Goal: Task Accomplishment & Management: Manage account settings

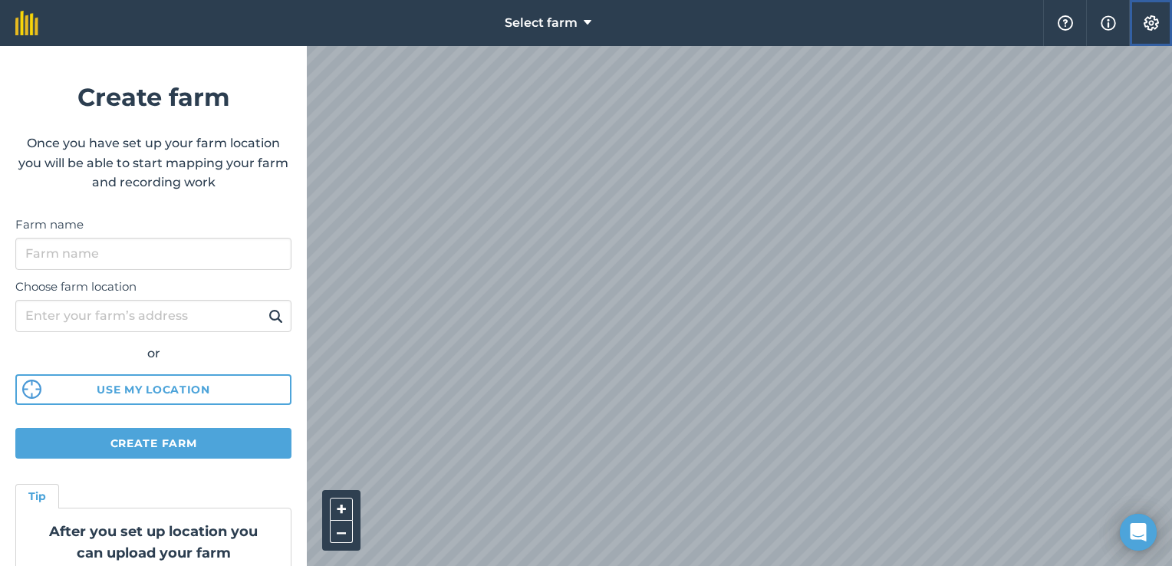
click at [1145, 22] on img at bounding box center [1151, 22] width 18 height 15
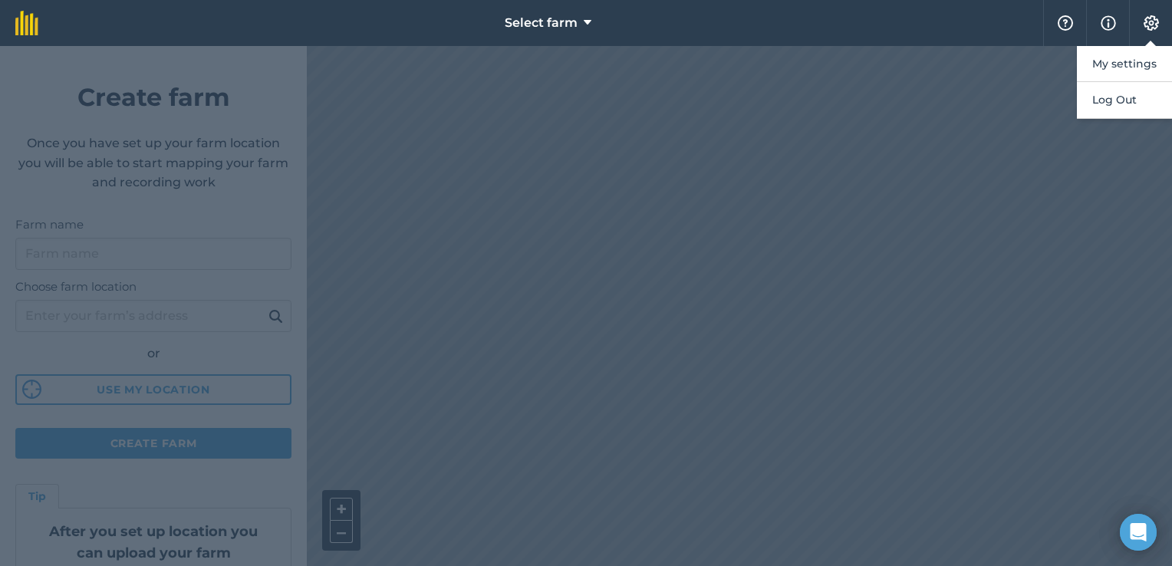
click at [935, 219] on div at bounding box center [586, 306] width 1172 height 520
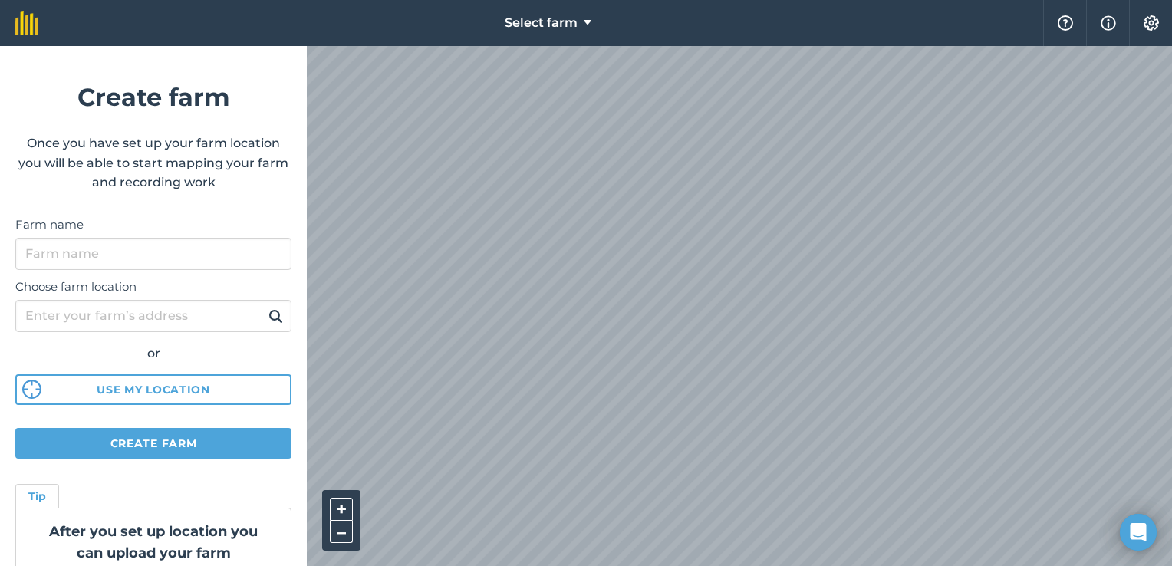
click at [506, 0] on html "Select farm Help Info Settings Create farm Once you have set up your farm locat…" at bounding box center [586, 283] width 1172 height 566
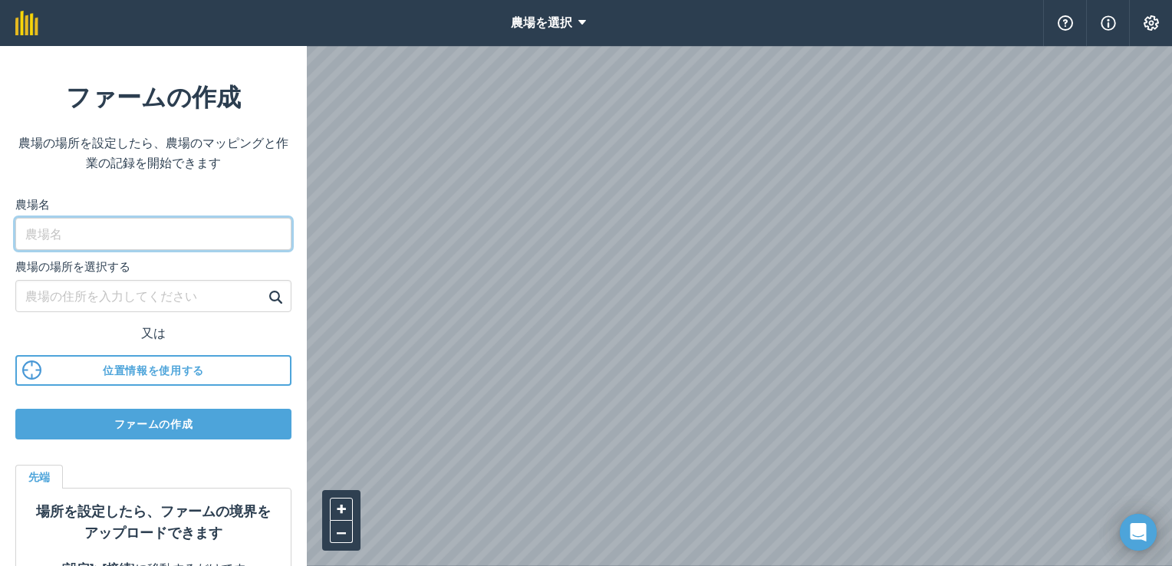
click at [110, 235] on input "農場名" at bounding box center [153, 234] width 276 height 32
type input "mikuni"
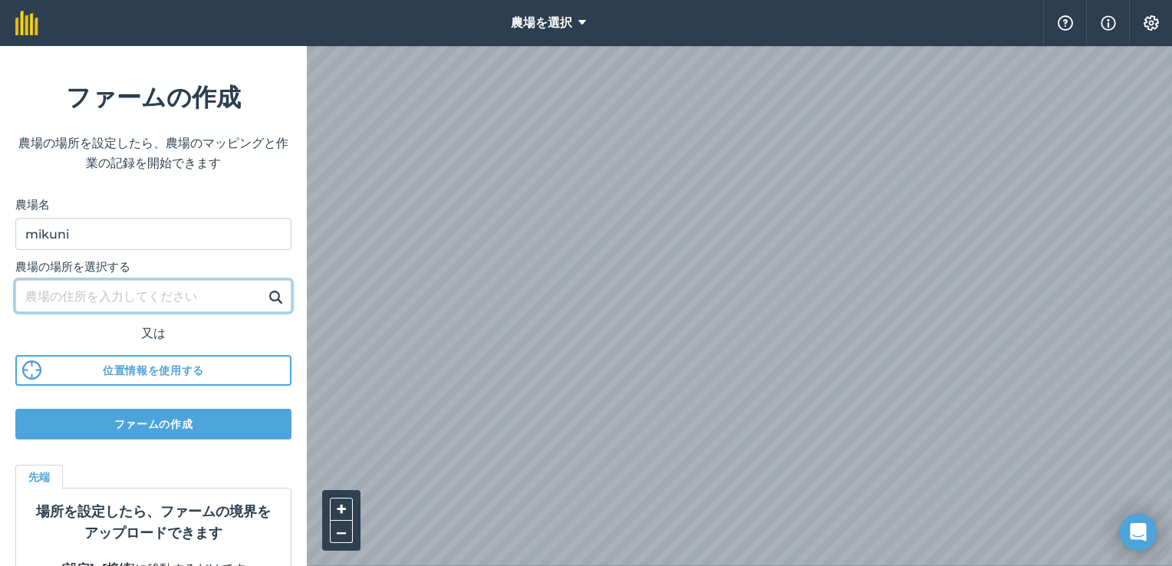
scroll to position [39, 0]
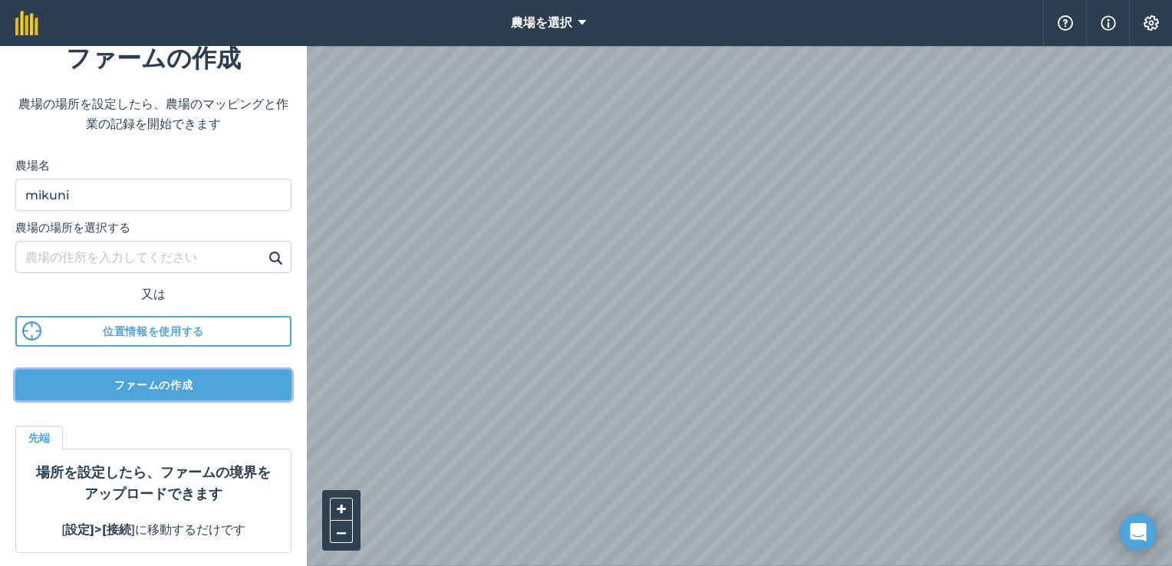
click at [160, 384] on button "ファームの作成" at bounding box center [153, 385] width 276 height 31
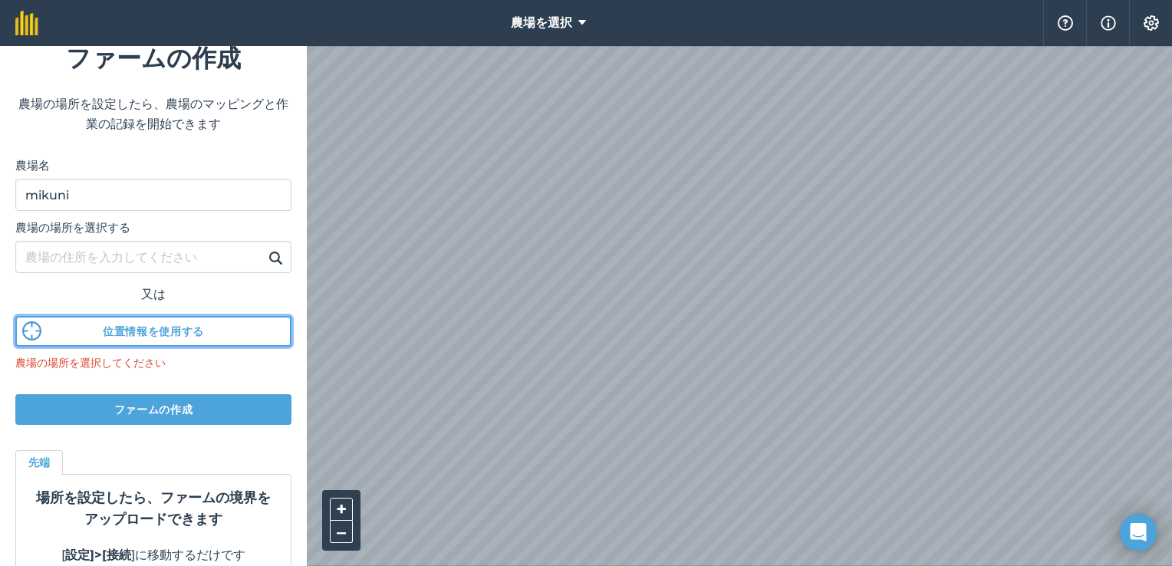
click at [196, 323] on button "位置情報を使用する" at bounding box center [153, 331] width 276 height 31
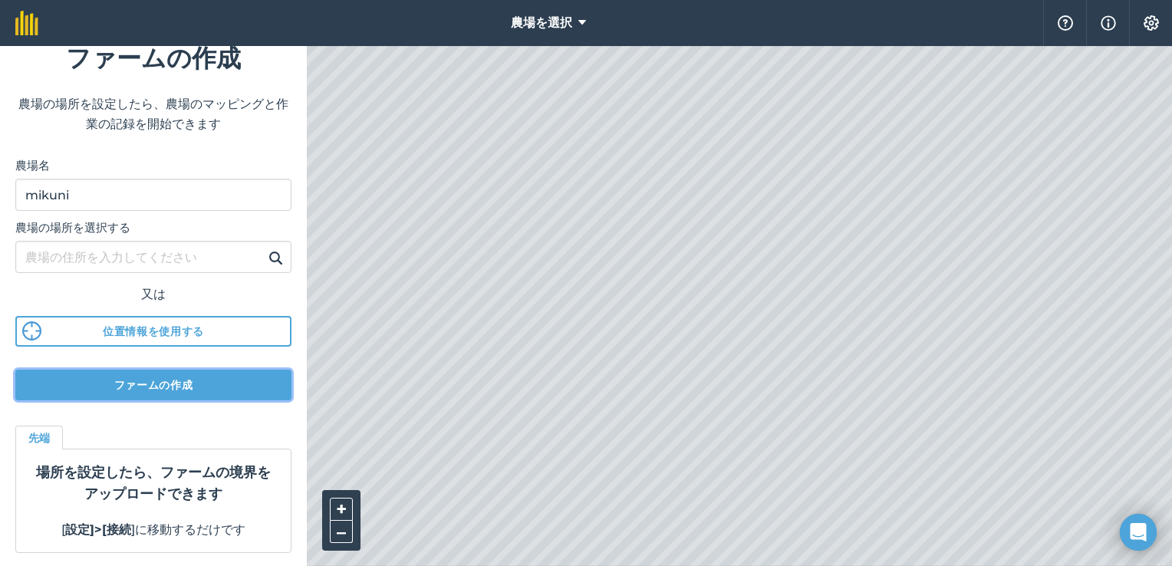
click at [120, 381] on button "ファームの作成" at bounding box center [153, 385] width 276 height 31
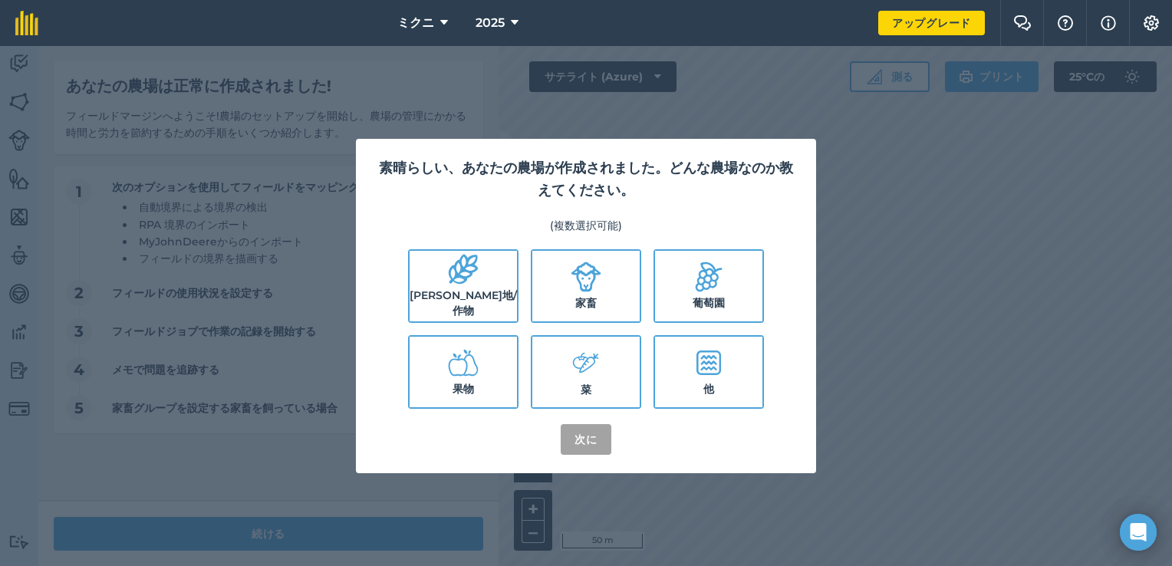
click at [596, 278] on icon at bounding box center [586, 277] width 31 height 31
checkbox input "true"
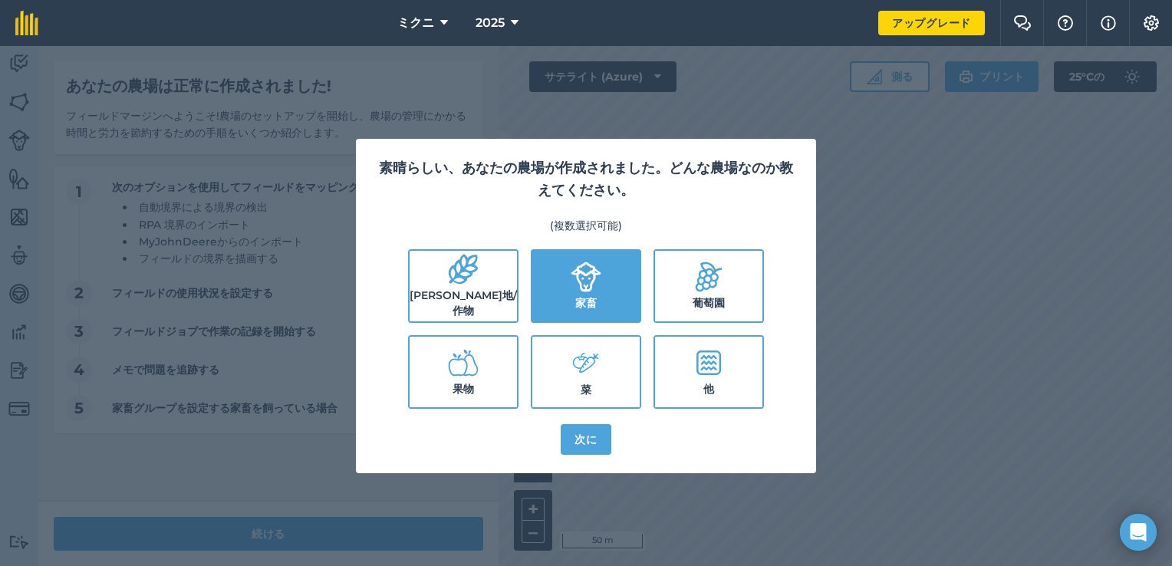
click at [713, 347] on label "他" at bounding box center [708, 372] width 107 height 71
checkbox input "true"
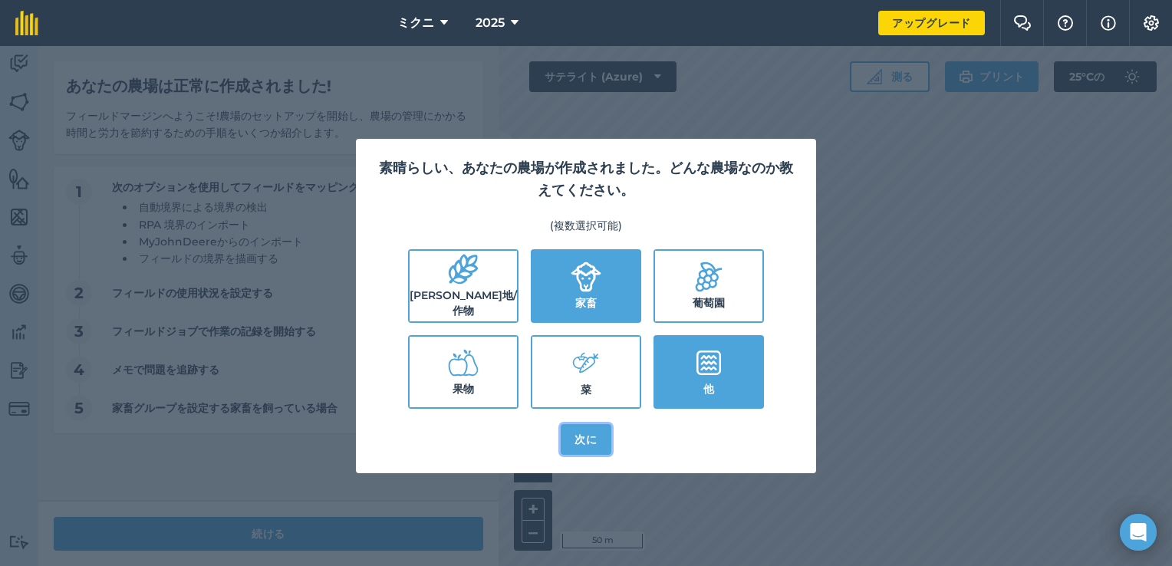
click at [578, 442] on button "次に" at bounding box center [586, 439] width 50 height 31
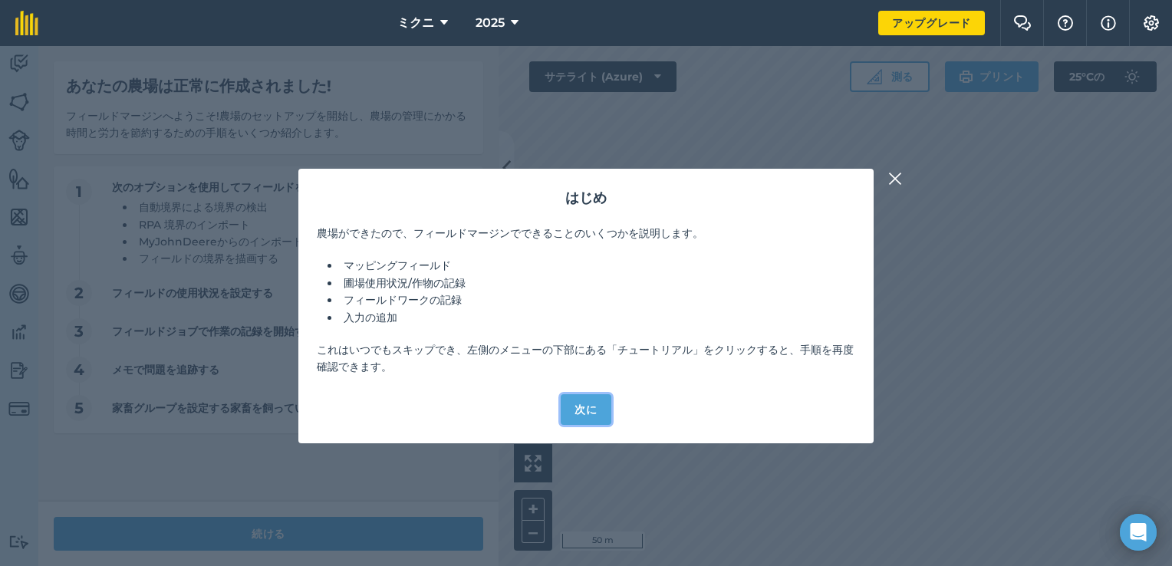
click at [583, 413] on button "次に" at bounding box center [586, 409] width 50 height 31
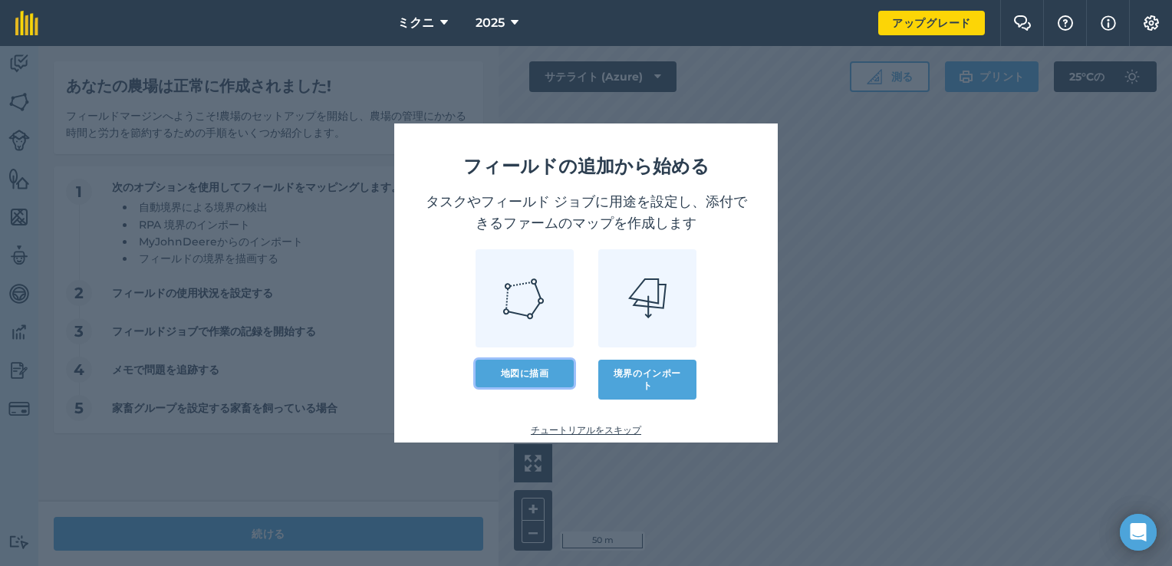
click at [518, 370] on link "地図に描画" at bounding box center [525, 374] width 98 height 28
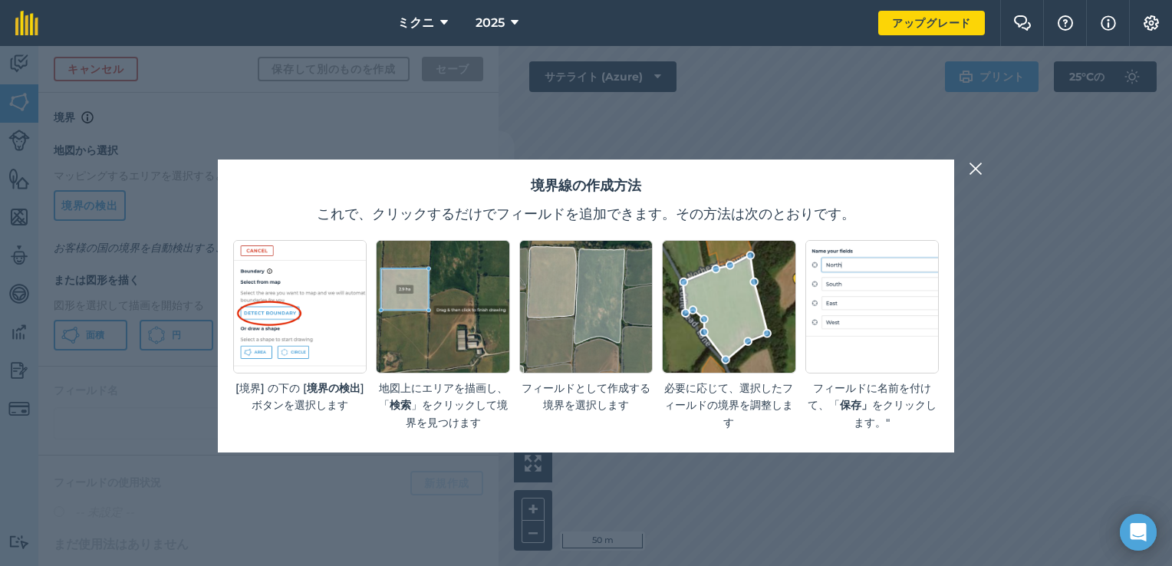
click at [979, 168] on img at bounding box center [976, 169] width 14 height 18
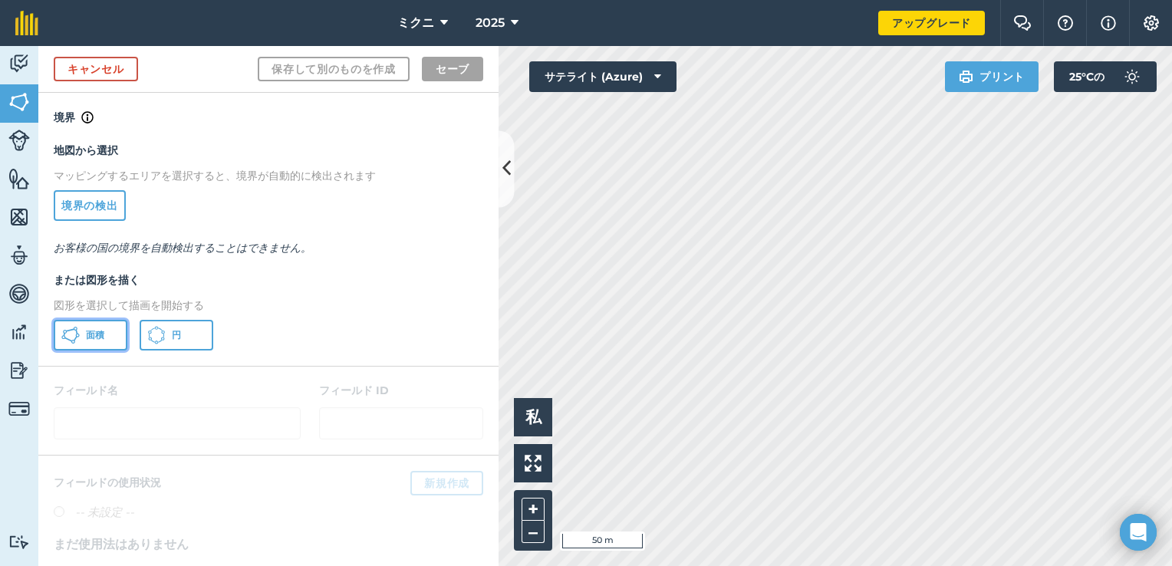
click at [97, 338] on span "面積" at bounding box center [95, 335] width 18 height 12
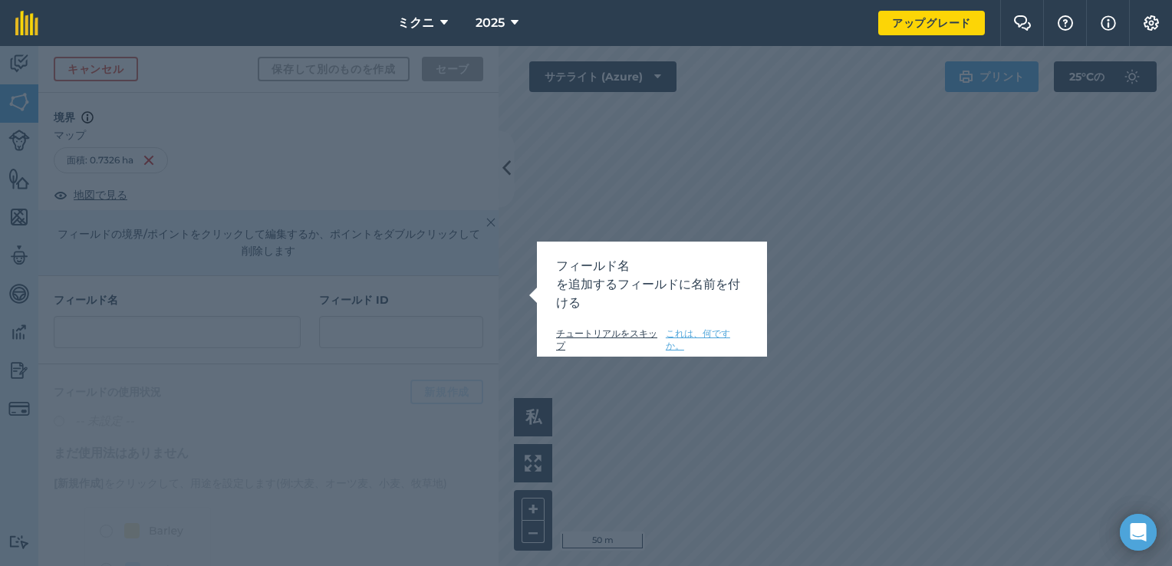
click at [680, 298] on p "フィールド名 を追加するフィールドに名前を付ける" at bounding box center [652, 284] width 192 height 55
click at [680, 336] on link "これは、何ですか。" at bounding box center [707, 340] width 82 height 25
click at [311, 340] on div "フィールド名 を追加するフィールドに名前を付ける チュートリアルをスキップ これは、何ですか。" at bounding box center [586, 306] width 1172 height 520
drag, startPoint x: 249, startPoint y: 328, endPoint x: 583, endPoint y: 179, distance: 365.7
click at [583, 179] on div "フィールド名 を追加するフィールドに名前を付ける チュートリアルをスキップ これは、何ですか。" at bounding box center [586, 306] width 1172 height 520
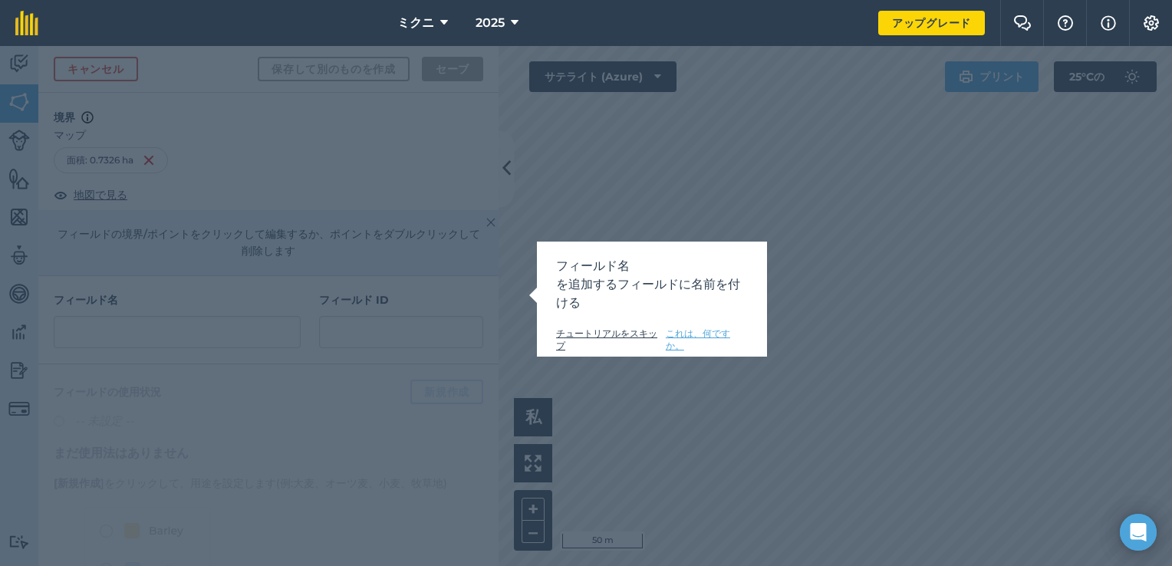
drag, startPoint x: 583, startPoint y: 179, endPoint x: 538, endPoint y: 210, distance: 55.1
click at [538, 210] on div "フィールド名 を追加するフィールドに名前を付ける チュートリアルをスキップ これは、何ですか。" at bounding box center [586, 306] width 1172 height 520
click at [578, 333] on link "チュートリアルをスキップ" at bounding box center [611, 340] width 110 height 25
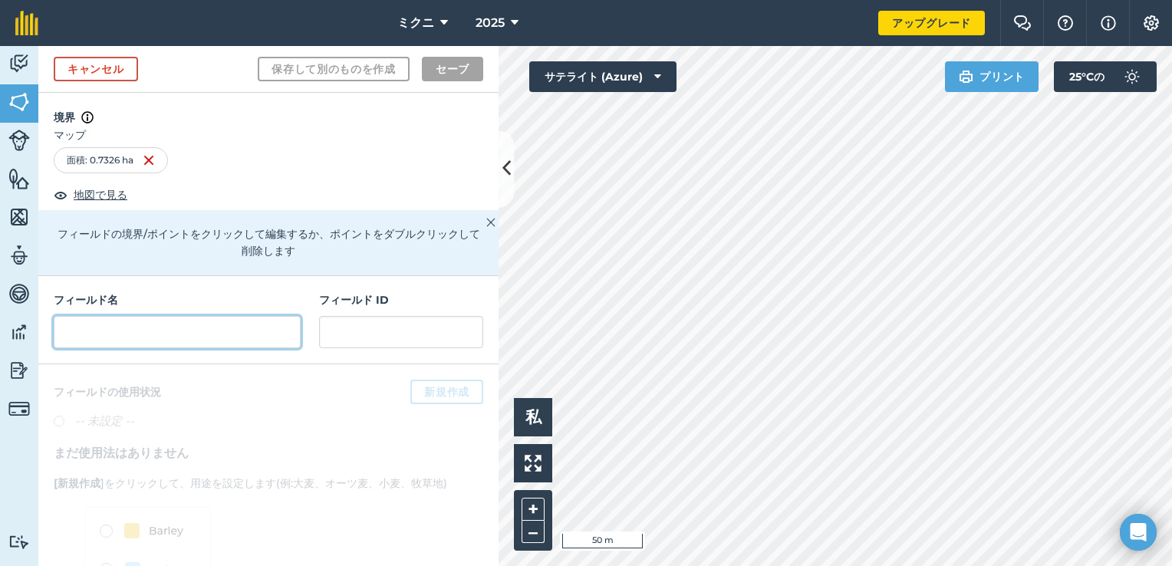
click at [209, 336] on input "text" at bounding box center [177, 332] width 247 height 32
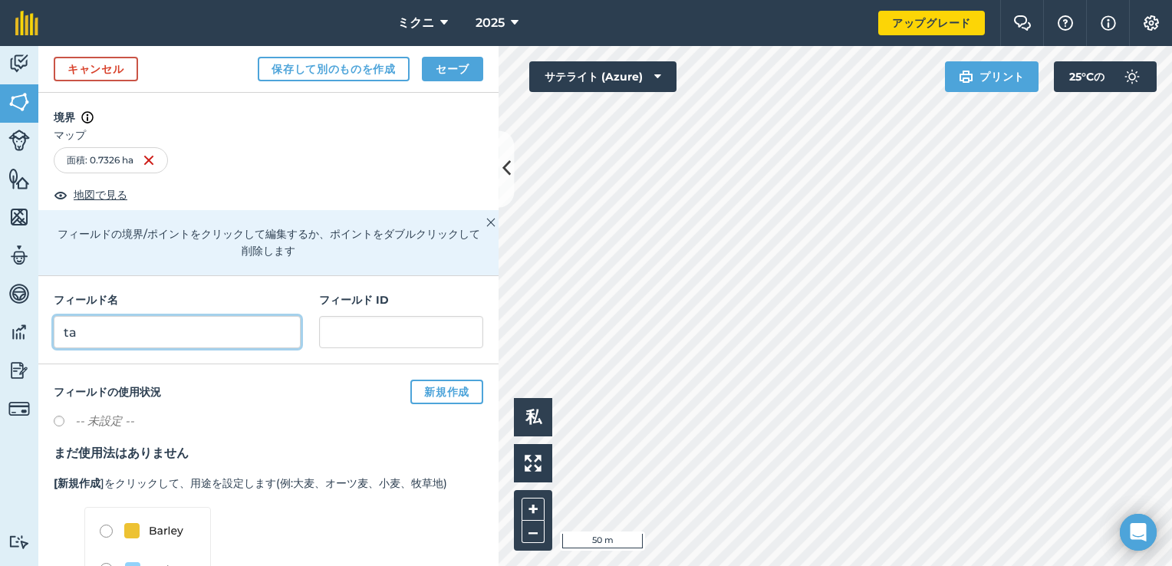
type input "t"
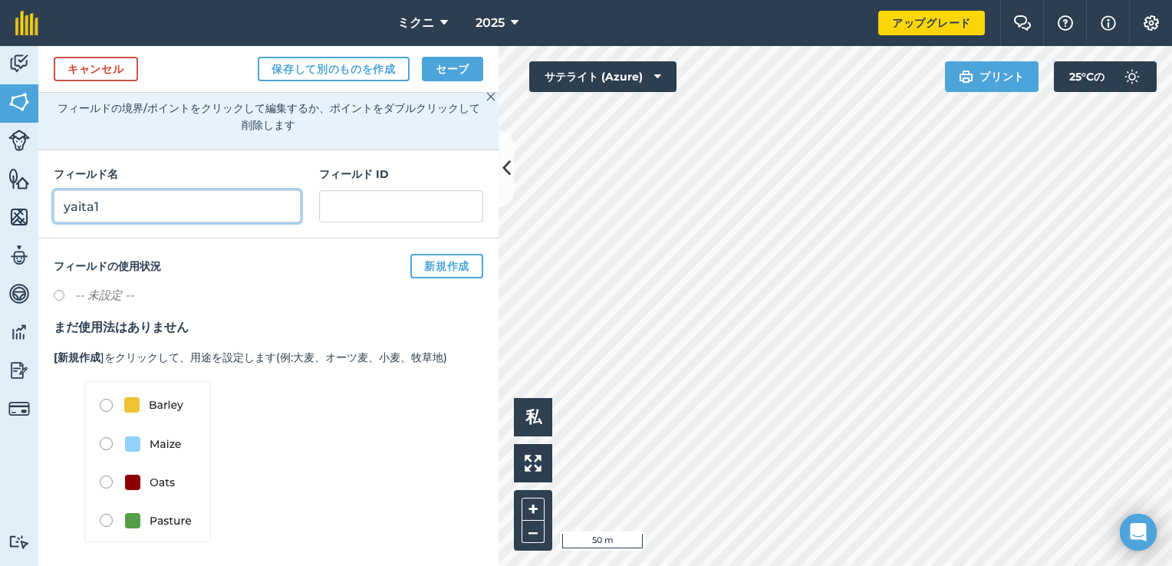
scroll to position [128, 0]
type input "yaita1"
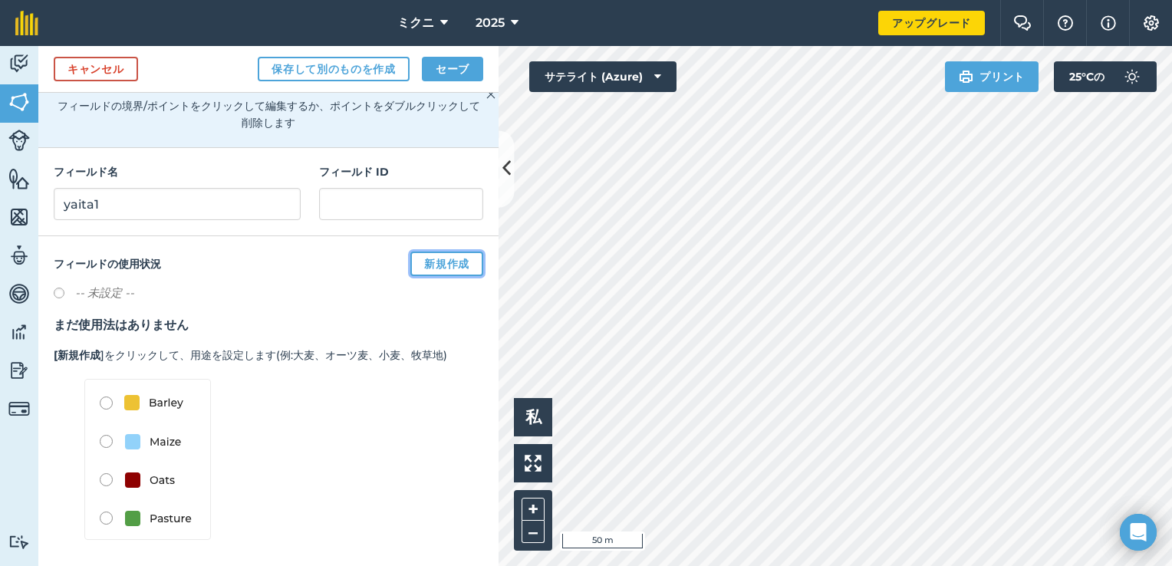
click at [437, 262] on button "新規作成" at bounding box center [446, 264] width 73 height 25
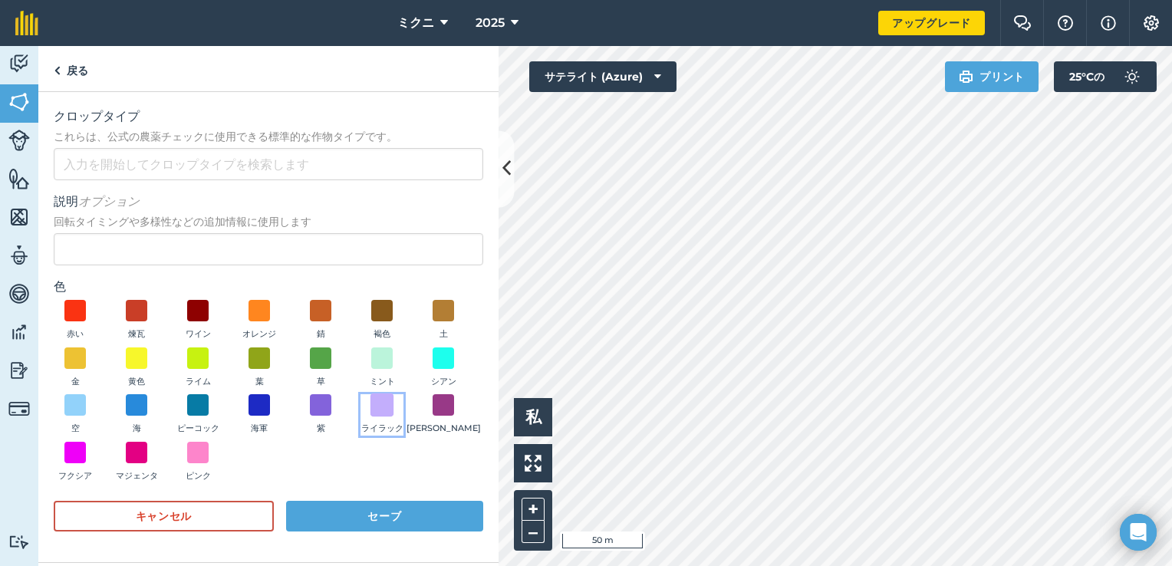
click at [384, 405] on span at bounding box center [382, 405] width 24 height 24
click at [341, 520] on button "セーブ" at bounding box center [384, 516] width 197 height 31
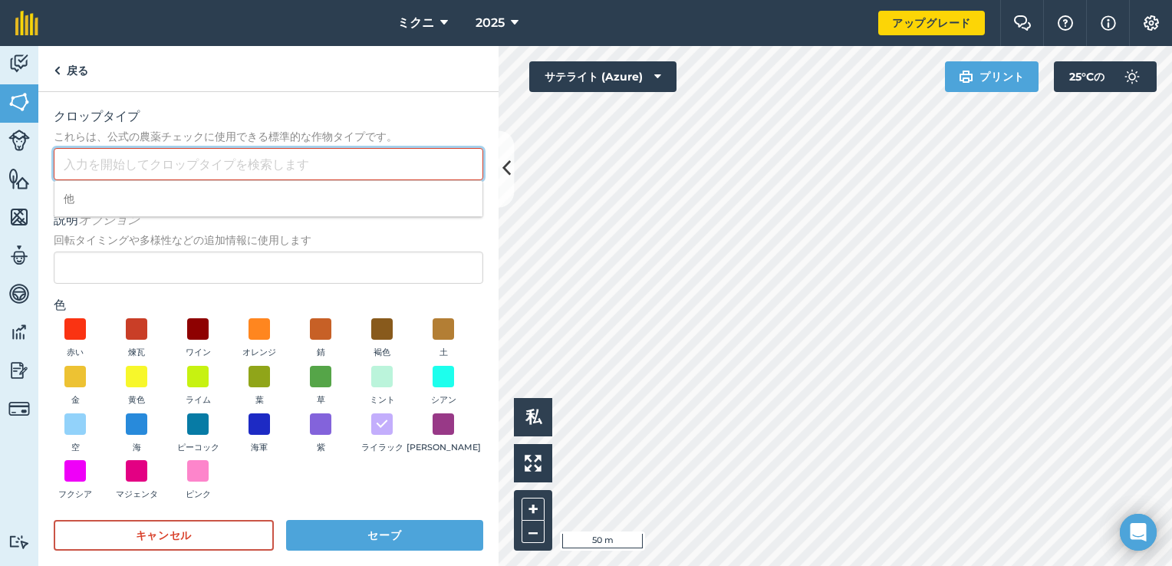
click at [148, 161] on input "クロップタイプ これらは、公式の農薬チェックに使用できる標準的な作物タイプです。" at bounding box center [269, 164] width 430 height 32
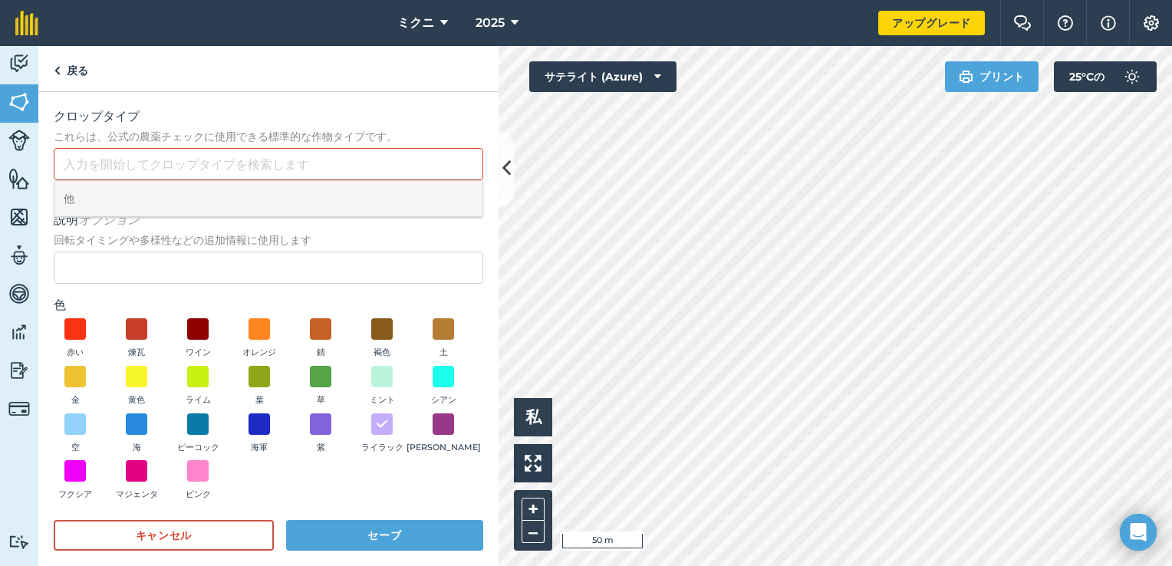
click at [105, 196] on li "他" at bounding box center [268, 199] width 428 height 36
type input "Other"
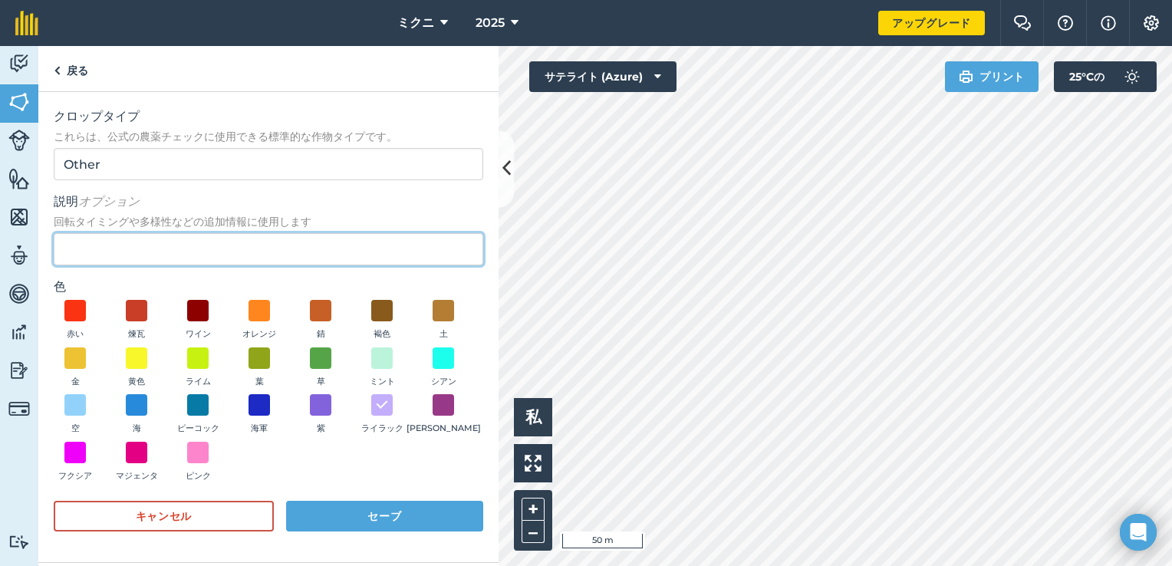
click at [133, 247] on input "説明 オプション 回転タイミングや多様性などの追加情報に使用します" at bounding box center [269, 249] width 430 height 32
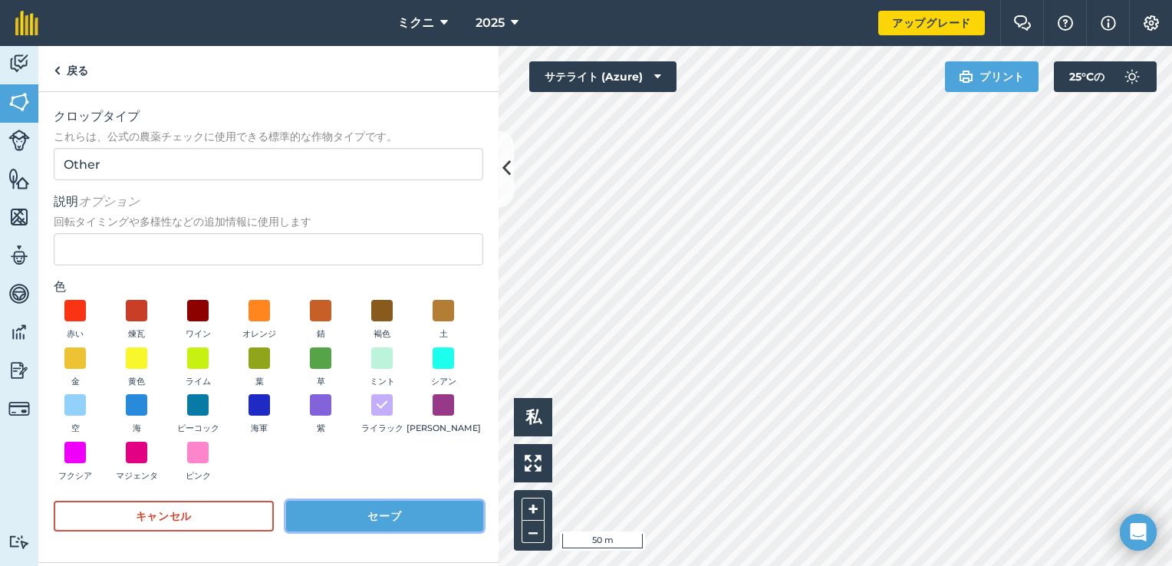
click at [362, 520] on button "セーブ" at bounding box center [384, 516] width 197 height 31
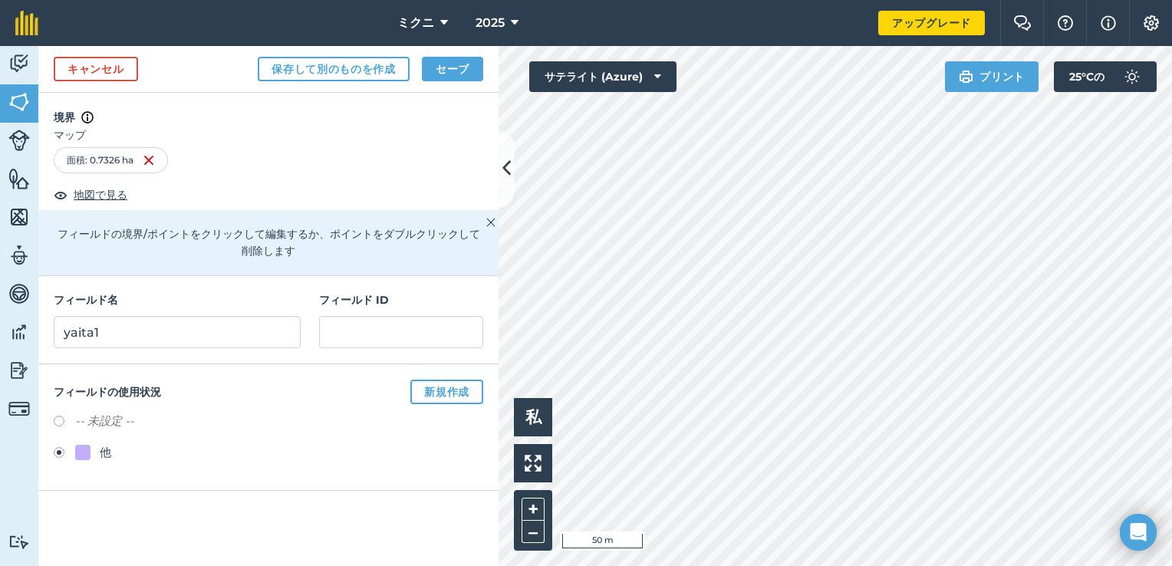
scroll to position [0, 0]
click at [457, 72] on button "セーブ" at bounding box center [452, 69] width 61 height 25
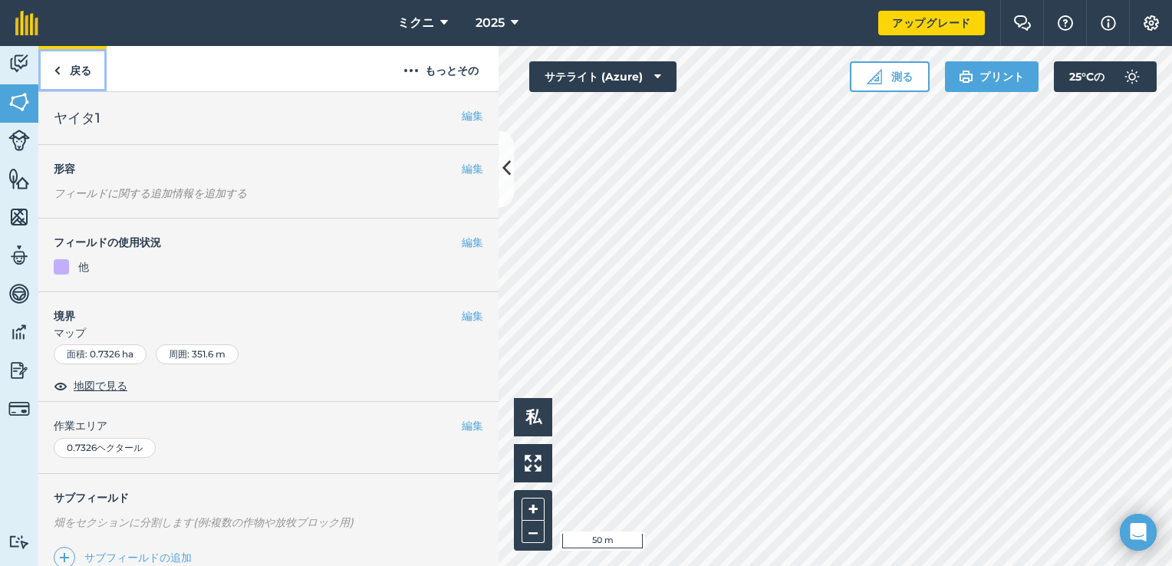
click at [78, 75] on font "戻る" at bounding box center [80, 70] width 21 height 15
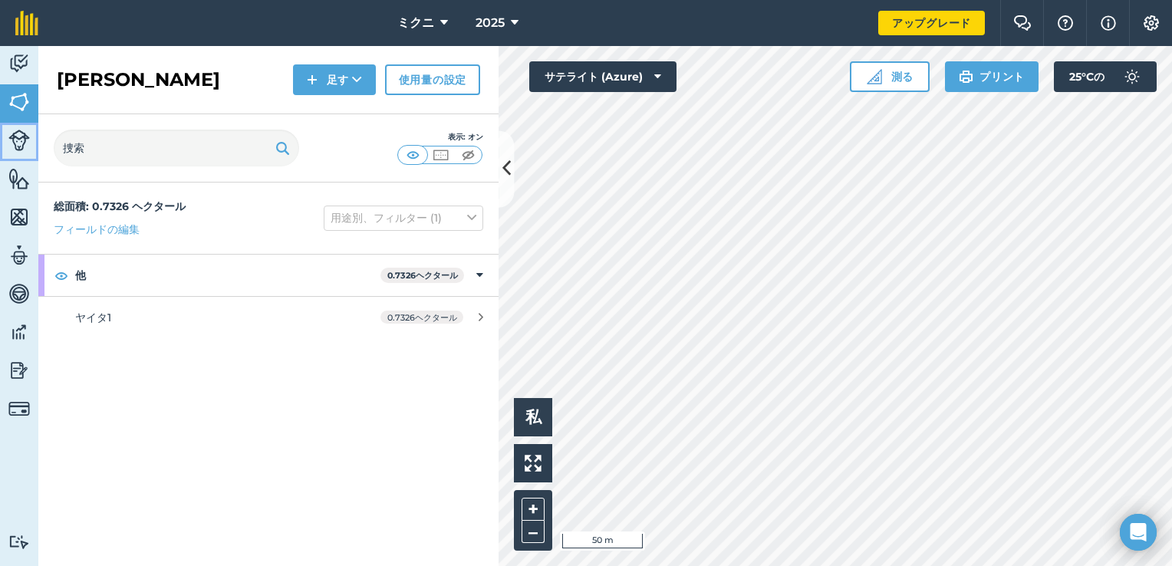
click at [16, 140] on img at bounding box center [18, 140] width 21 height 21
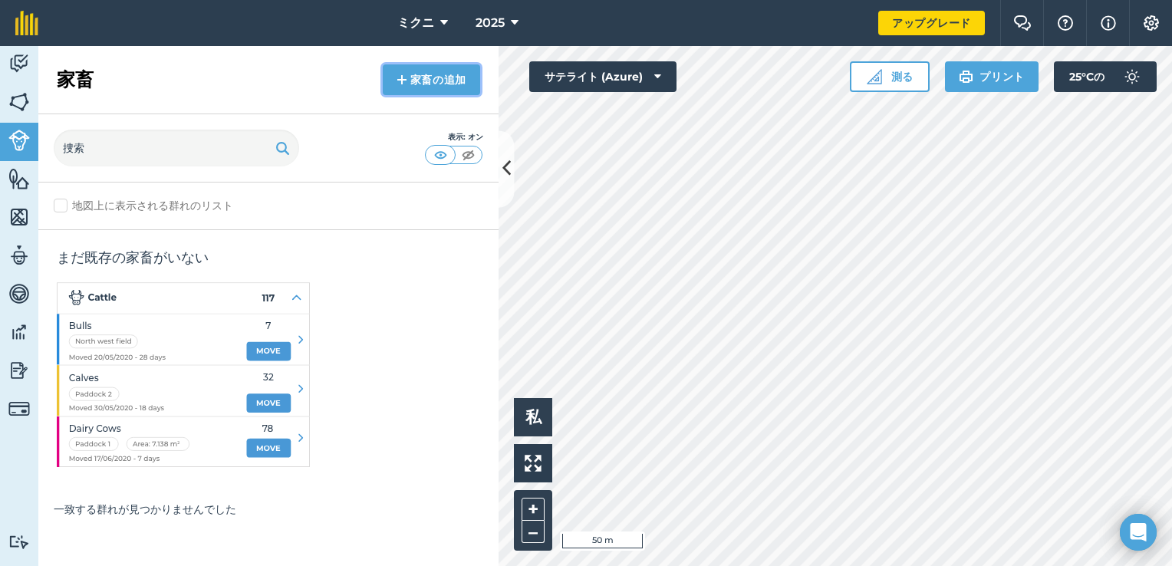
click at [422, 81] on font "家畜の追加" at bounding box center [438, 79] width 57 height 15
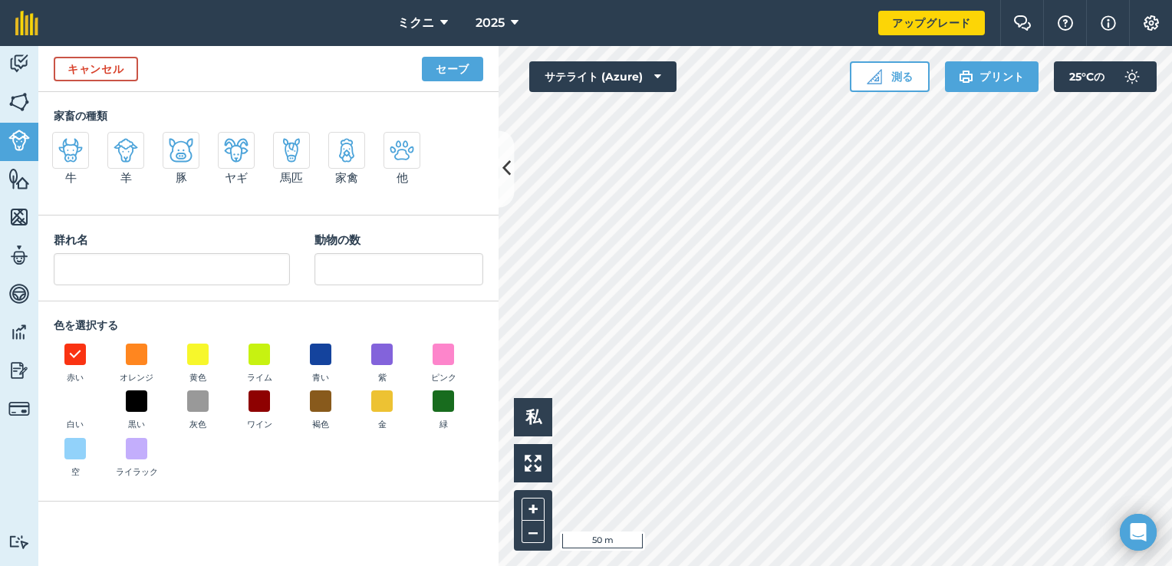
click at [74, 148] on img at bounding box center [70, 150] width 25 height 25
click at [64, 142] on input "牛" at bounding box center [59, 137] width 10 height 10
radio input "true"
type input "Cattle"
click at [195, 400] on span at bounding box center [198, 402] width 24 height 24
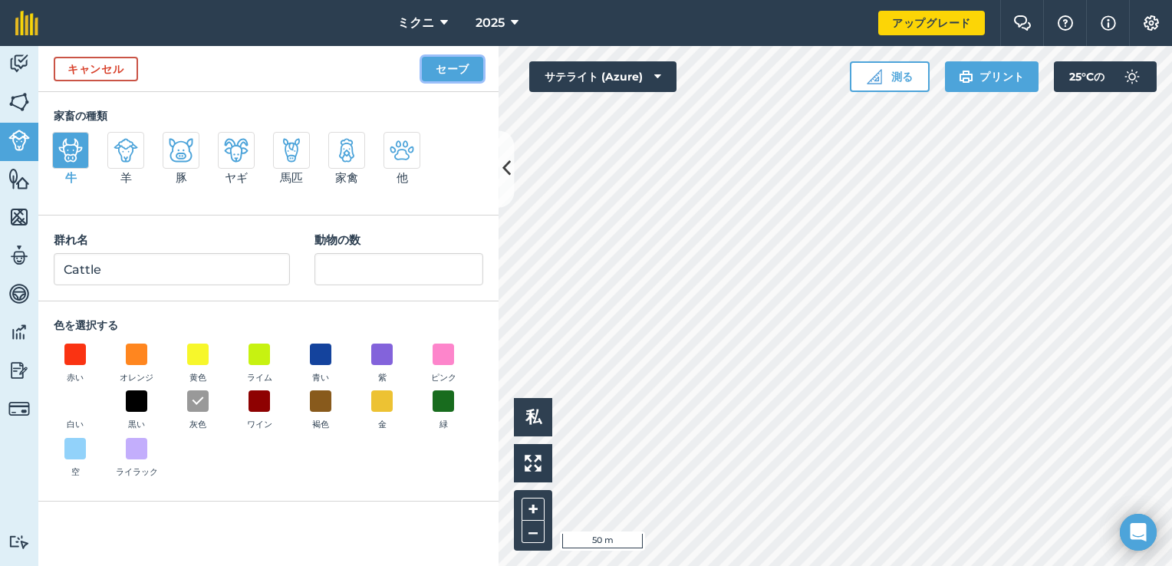
click at [457, 71] on button "セーブ" at bounding box center [452, 69] width 61 height 25
type input "2"
click at [461, 74] on button "セーブ" at bounding box center [452, 69] width 61 height 25
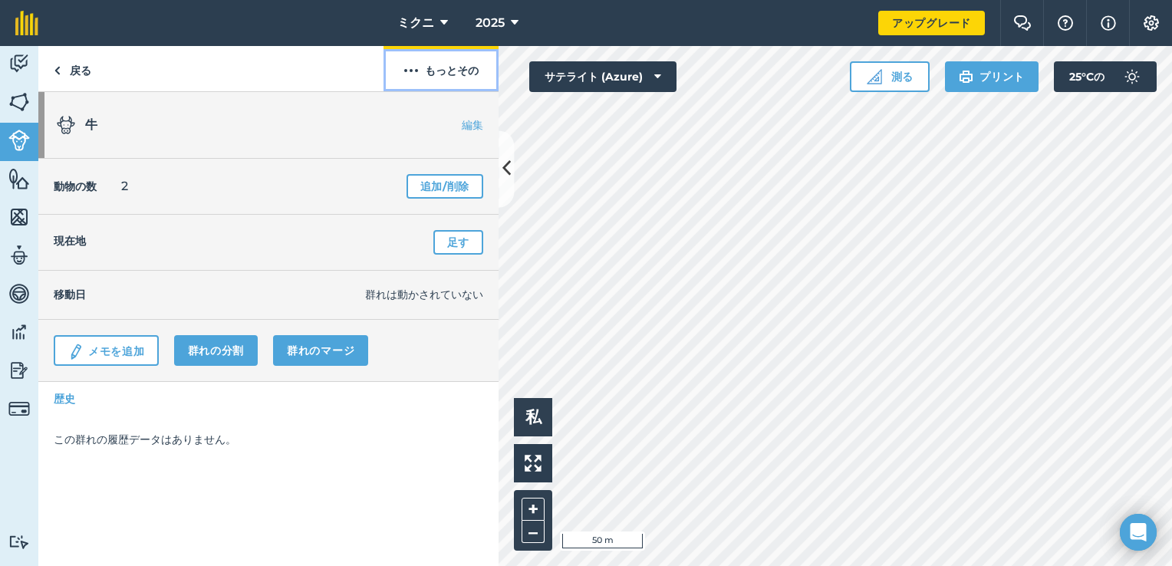
click at [442, 70] on font "もっとその" at bounding box center [452, 70] width 54 height 15
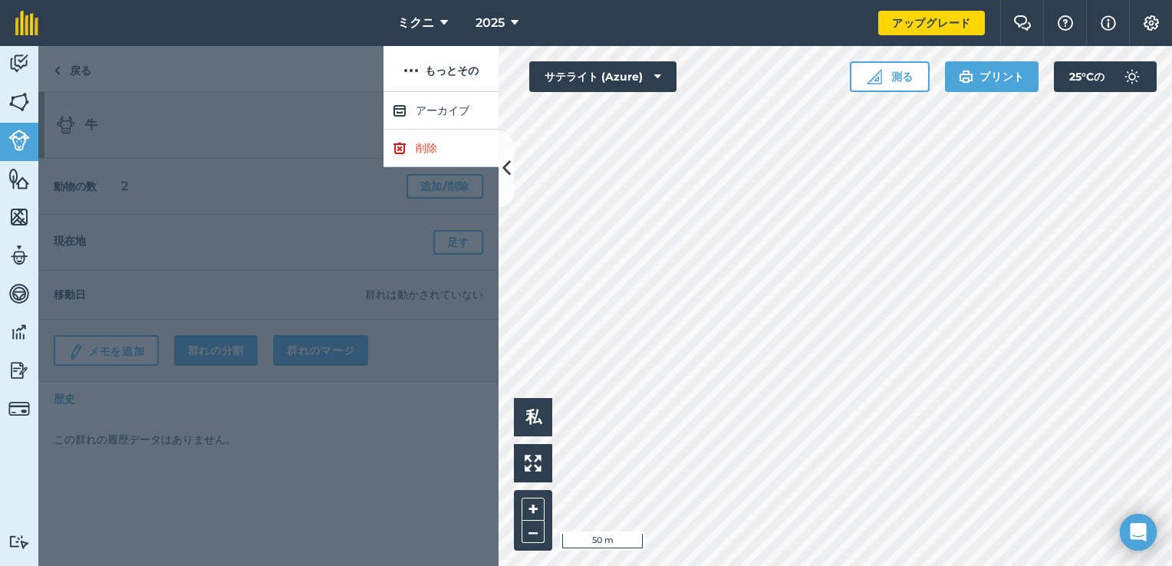
click at [305, 137] on div at bounding box center [268, 329] width 460 height 474
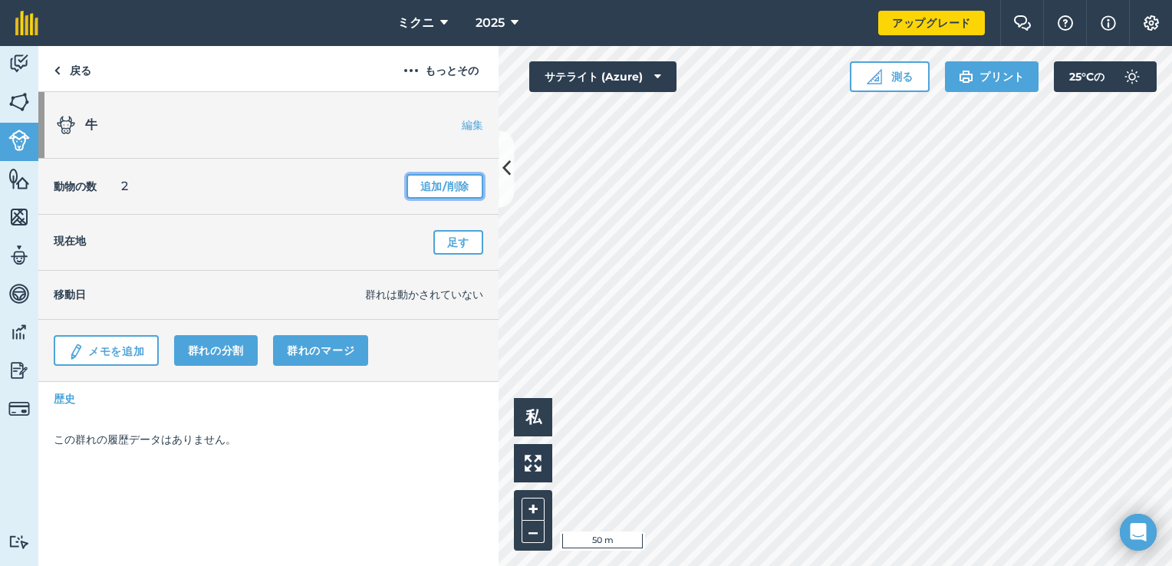
click at [430, 189] on link "追加/削除" at bounding box center [445, 186] width 77 height 25
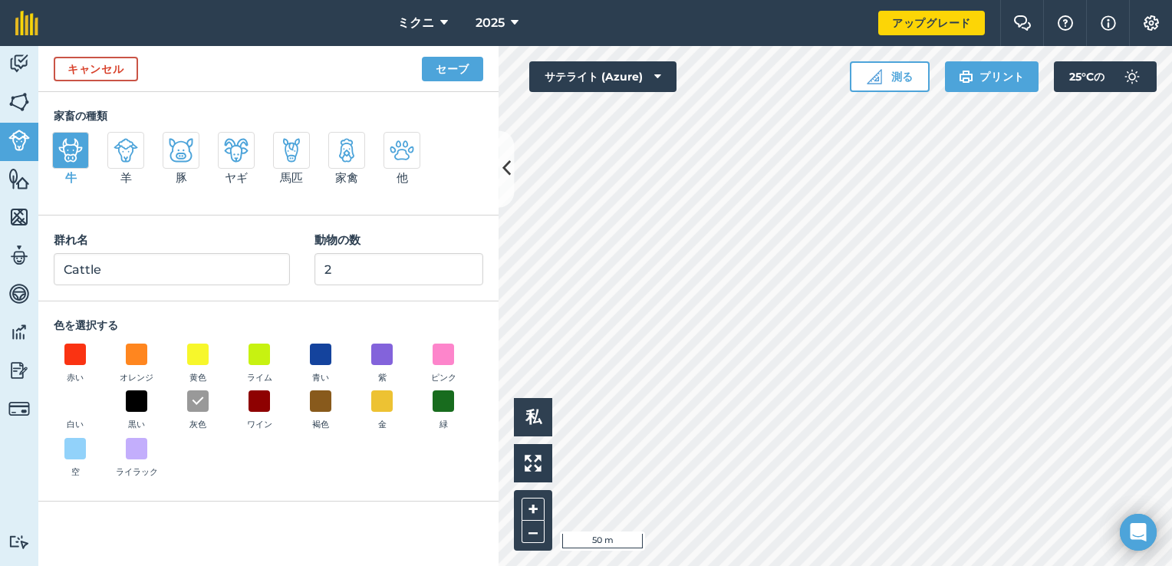
click at [181, 153] on img at bounding box center [181, 150] width 25 height 25
click at [174, 142] on input "豚" at bounding box center [169, 137] width 10 height 10
radio input "true"
type input "Pigs"
click at [118, 74] on link "キャンセル" at bounding box center [96, 69] width 84 height 25
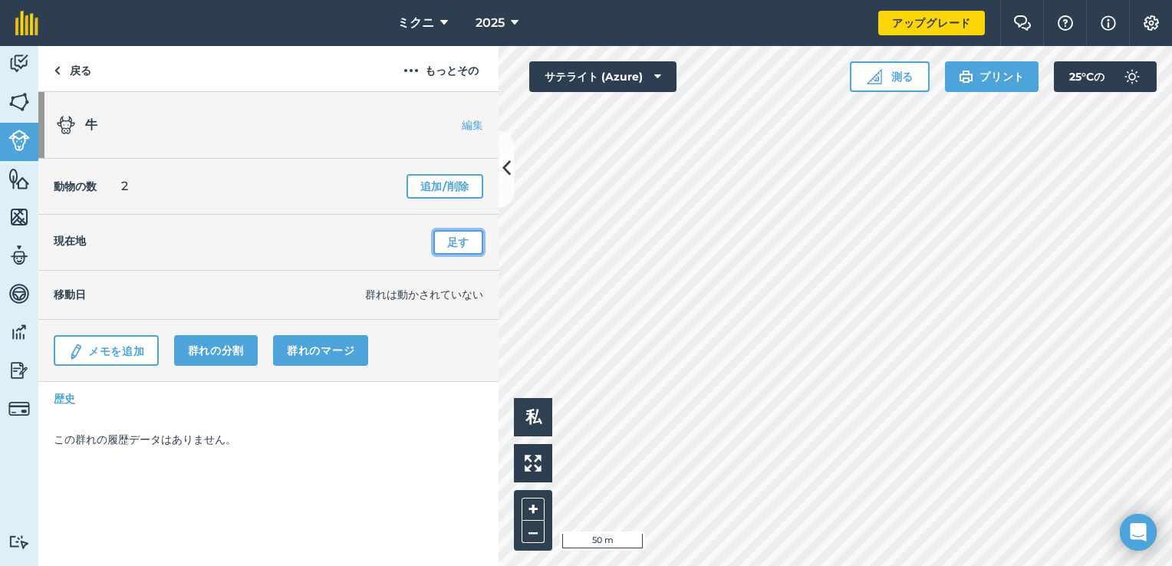
click at [465, 249] on link "足す" at bounding box center [458, 242] width 50 height 25
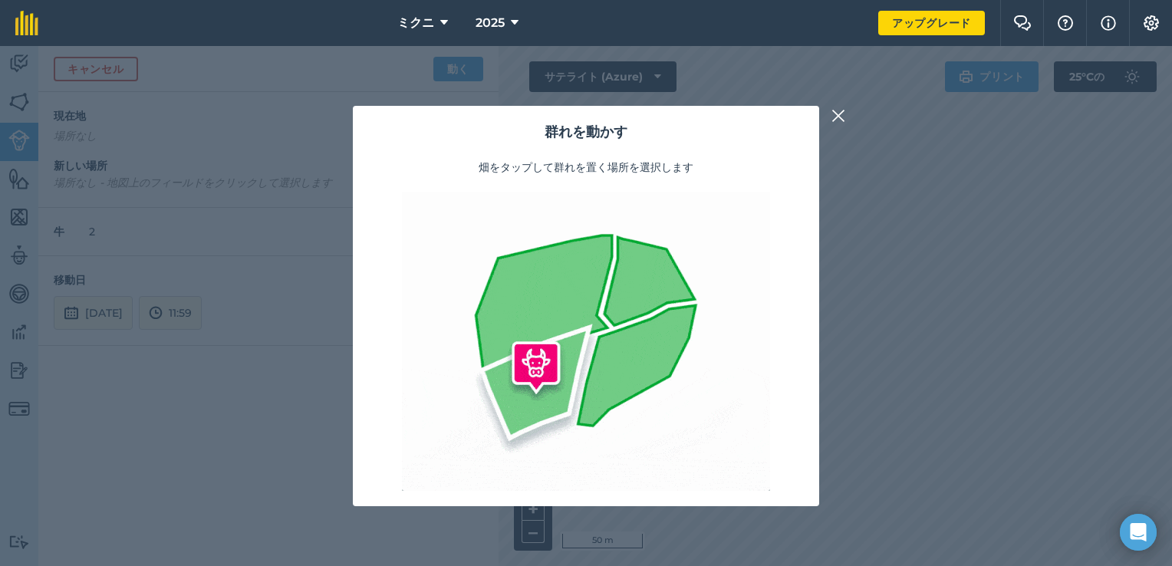
click at [838, 117] on img at bounding box center [838, 116] width 14 height 18
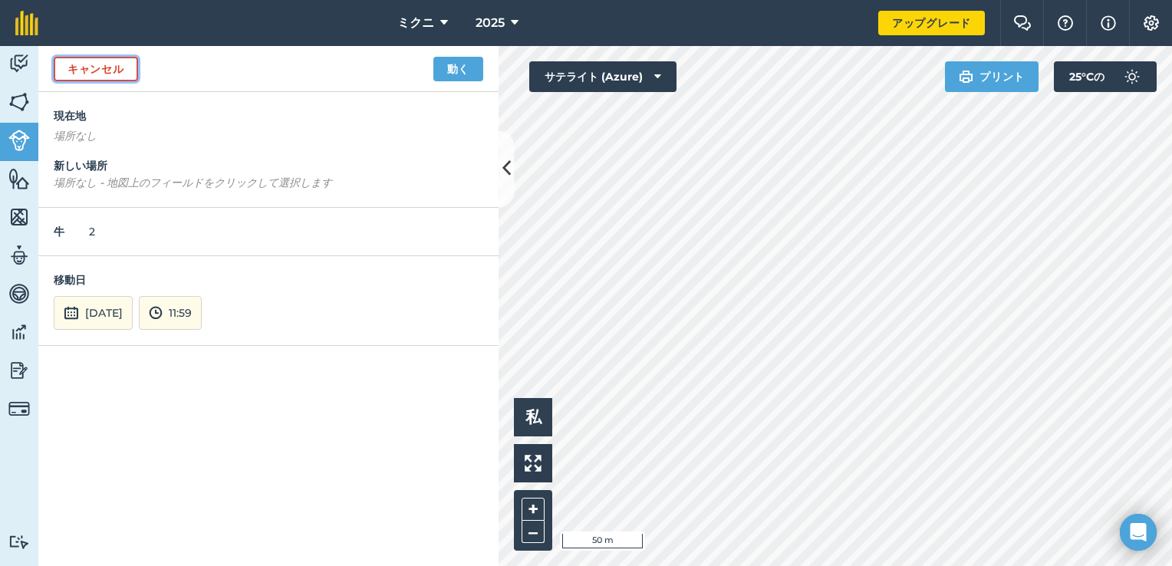
click at [100, 66] on link "キャンセル" at bounding box center [96, 69] width 84 height 25
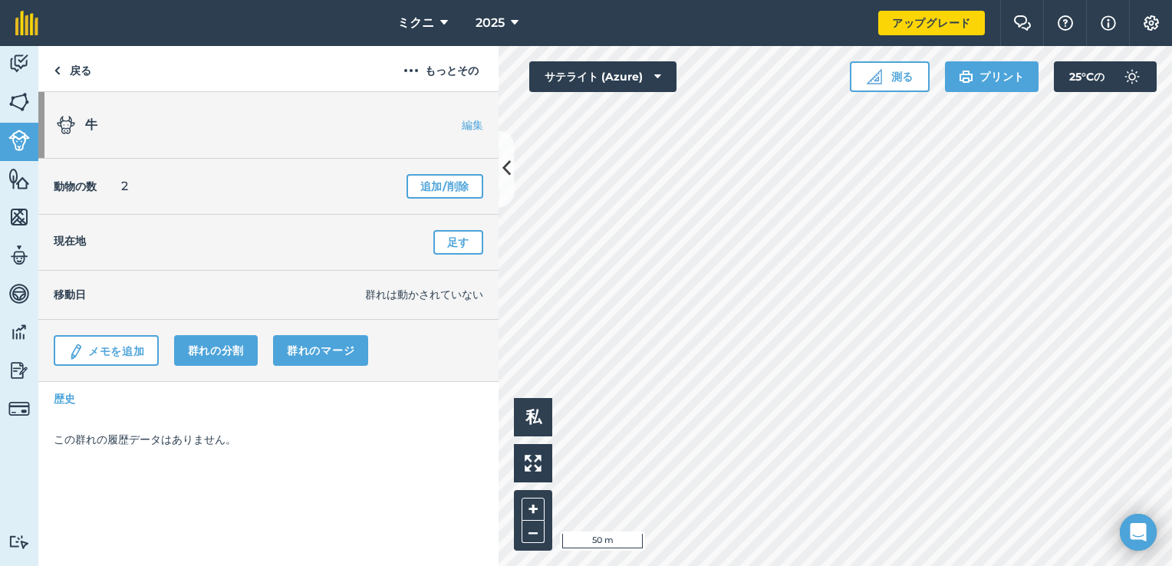
click at [473, 119] on link "編集" at bounding box center [450, 124] width 97 height 15
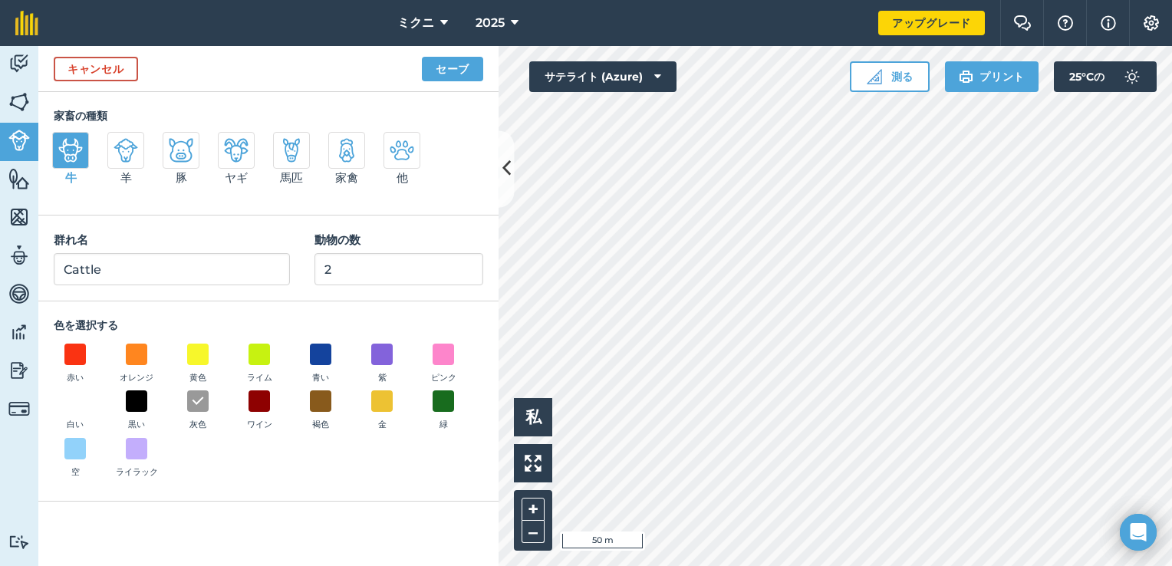
click at [176, 155] on img at bounding box center [181, 150] width 25 height 25
click at [174, 142] on input "豚" at bounding box center [169, 137] width 10 height 10
radio input "true"
type input "Pigs"
click at [445, 66] on button "セーブ" at bounding box center [452, 69] width 61 height 25
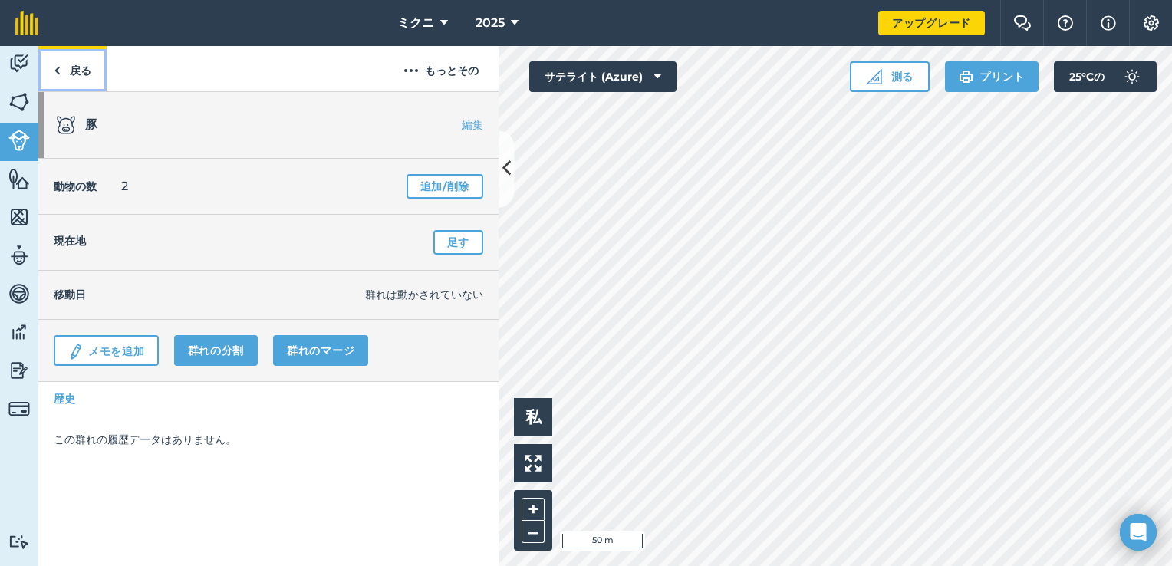
click at [92, 66] on link "戻る" at bounding box center [72, 68] width 68 height 45
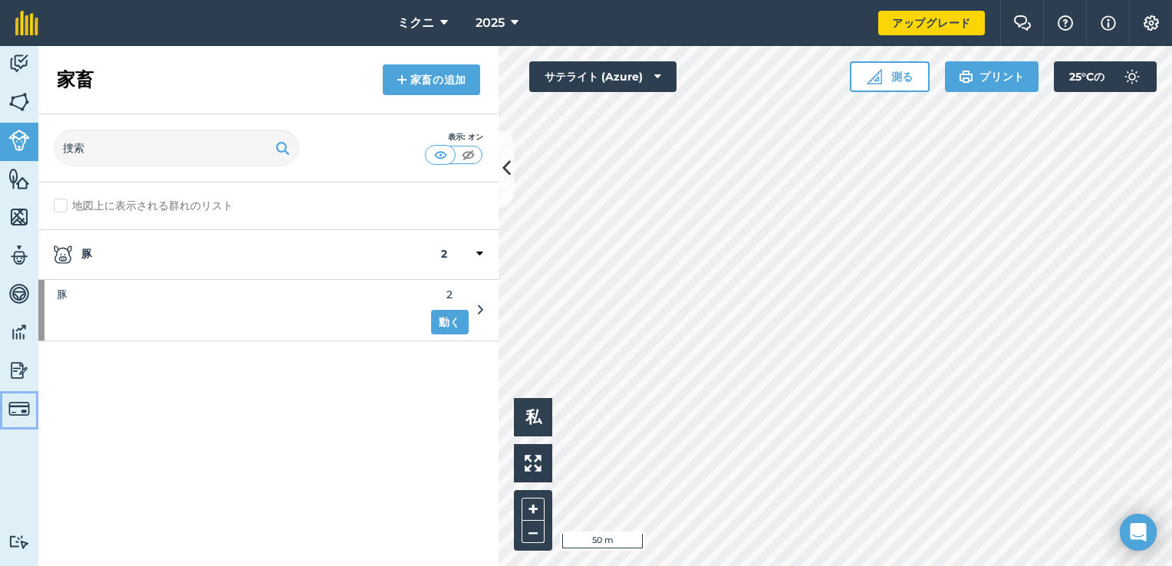
click at [19, 410] on img at bounding box center [18, 408] width 21 height 21
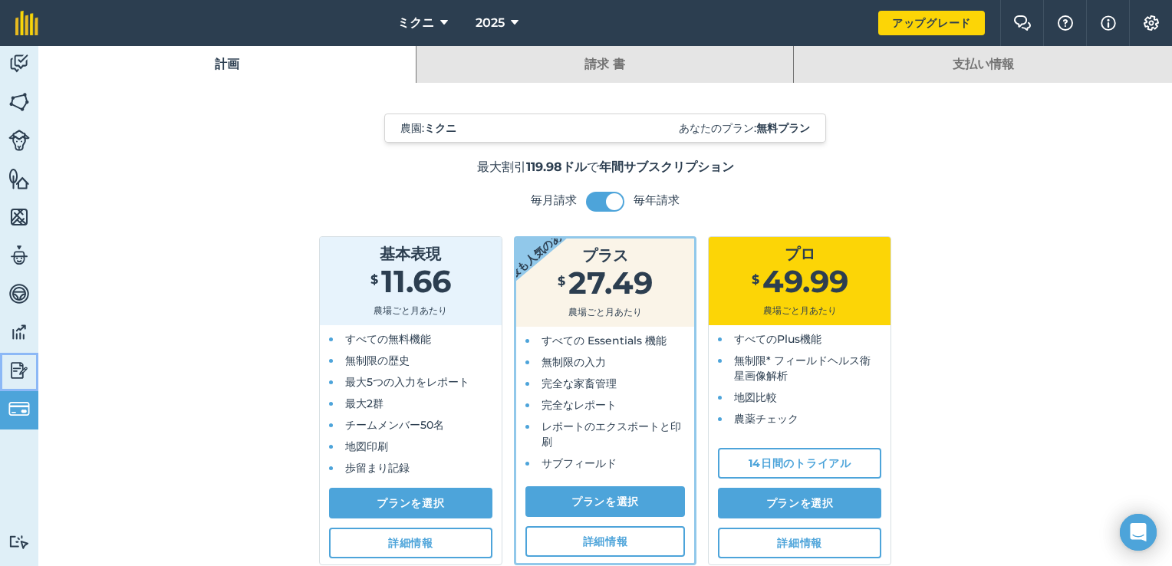
click at [21, 355] on link "Reporting" at bounding box center [19, 372] width 38 height 38
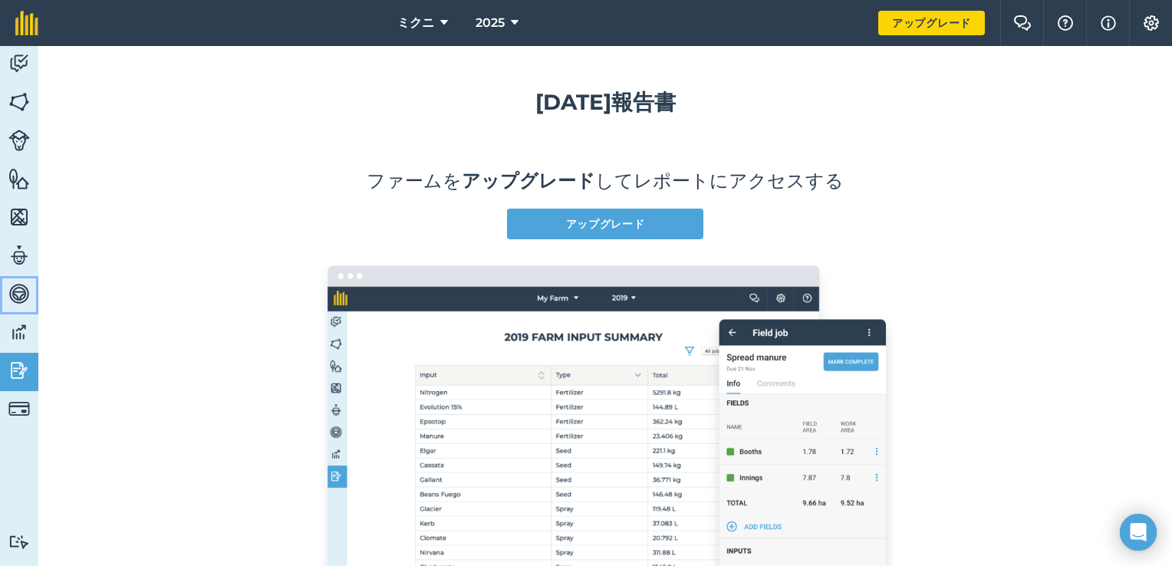
click at [31, 301] on link "Vehicles" at bounding box center [19, 295] width 38 height 38
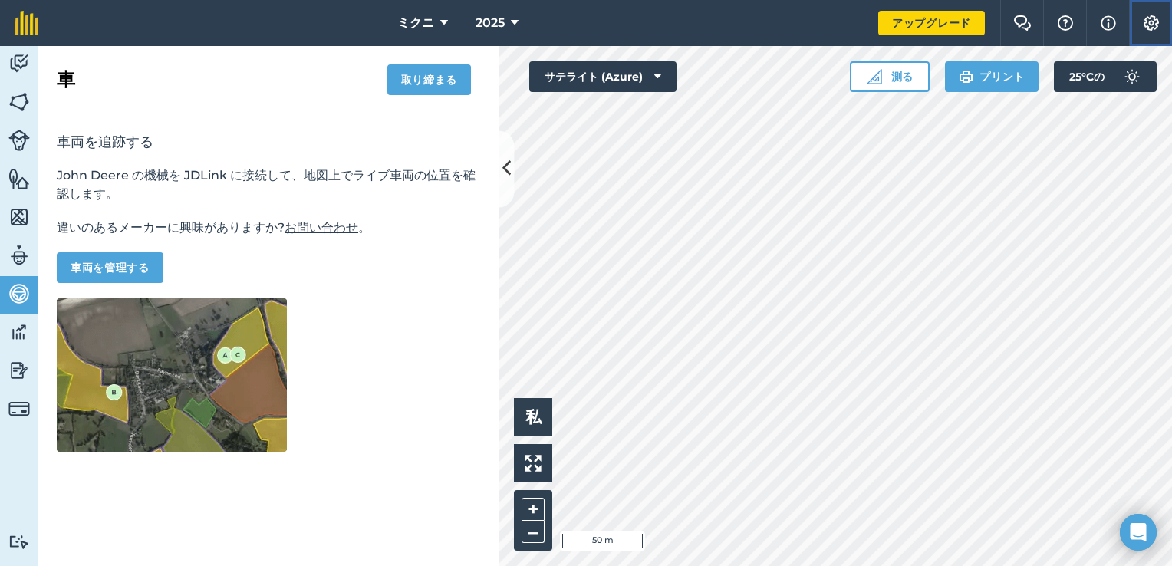
click at [1154, 15] on img at bounding box center [1151, 22] width 18 height 15
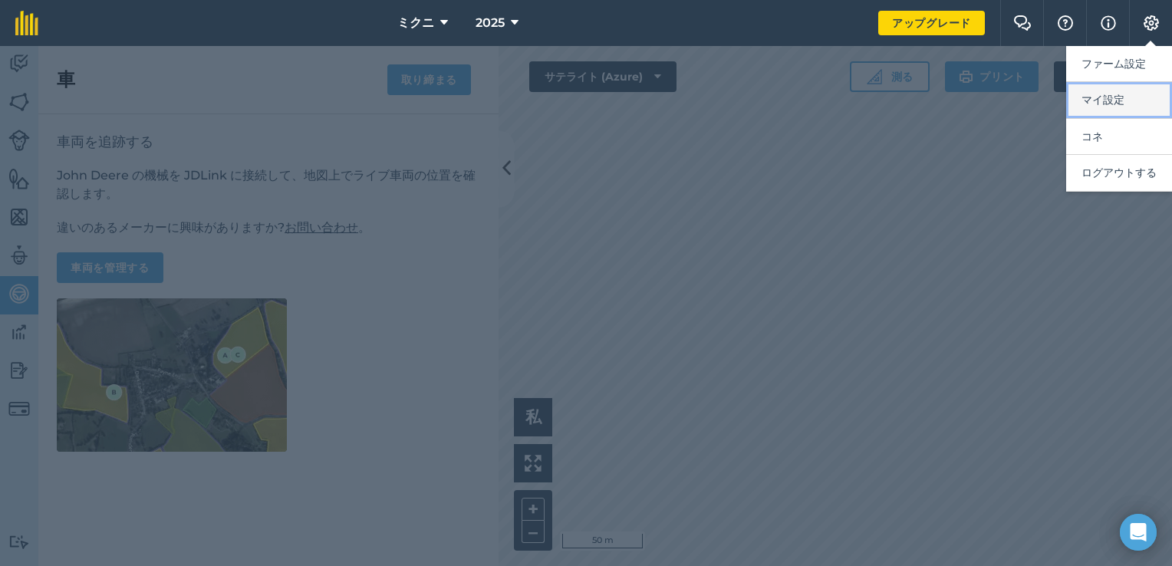
click at [1113, 109] on button "マイ設定" at bounding box center [1119, 100] width 106 height 36
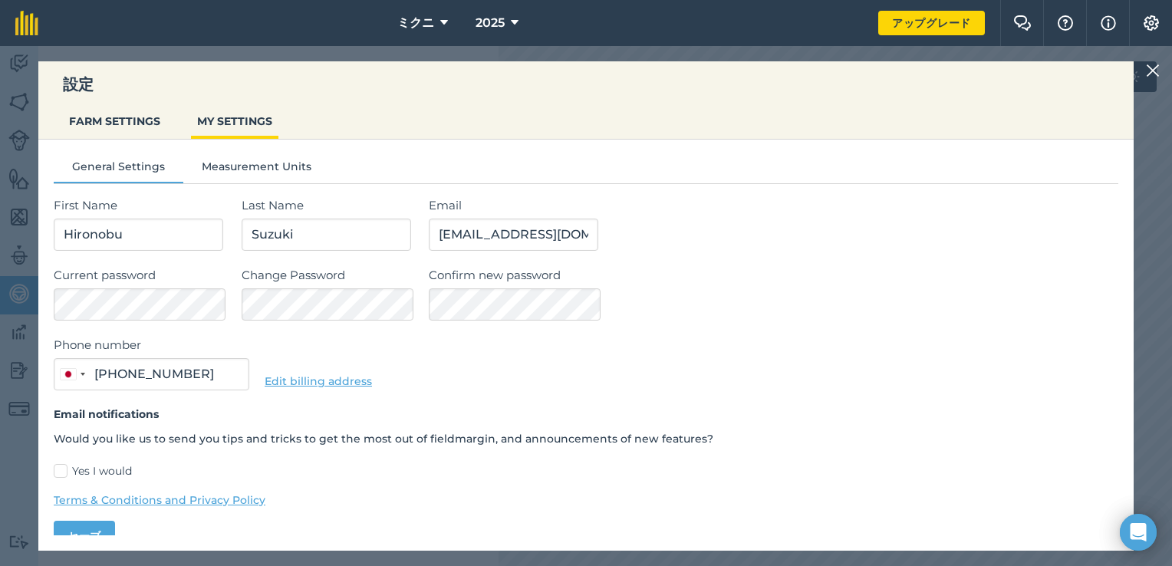
type input "080-2135-5279"
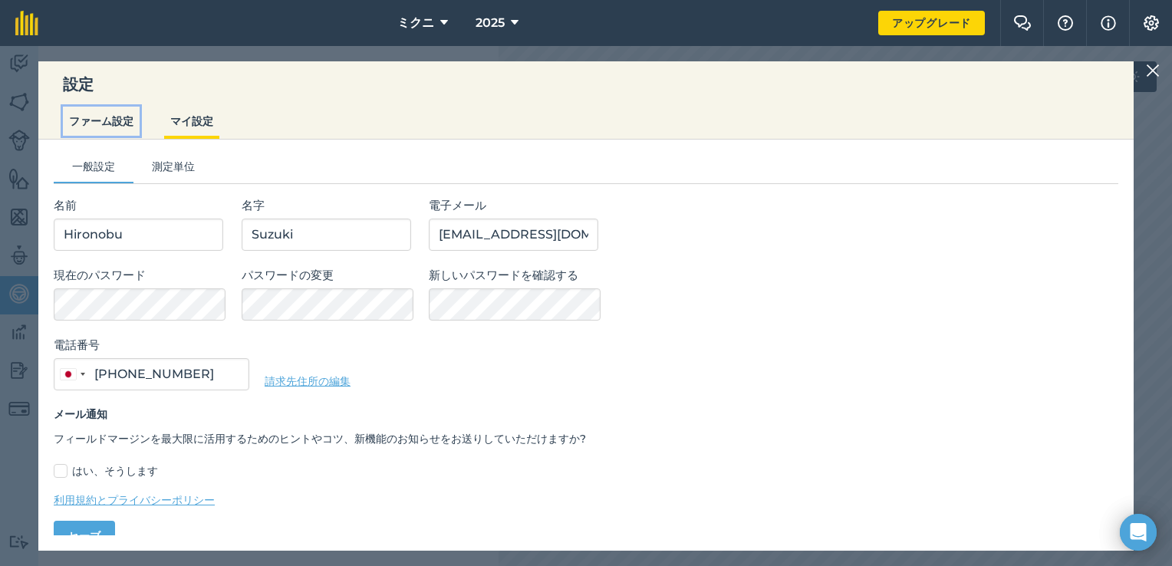
click at [108, 127] on button "ファーム設定" at bounding box center [101, 121] width 77 height 29
